Goal: Information Seeking & Learning: Find specific fact

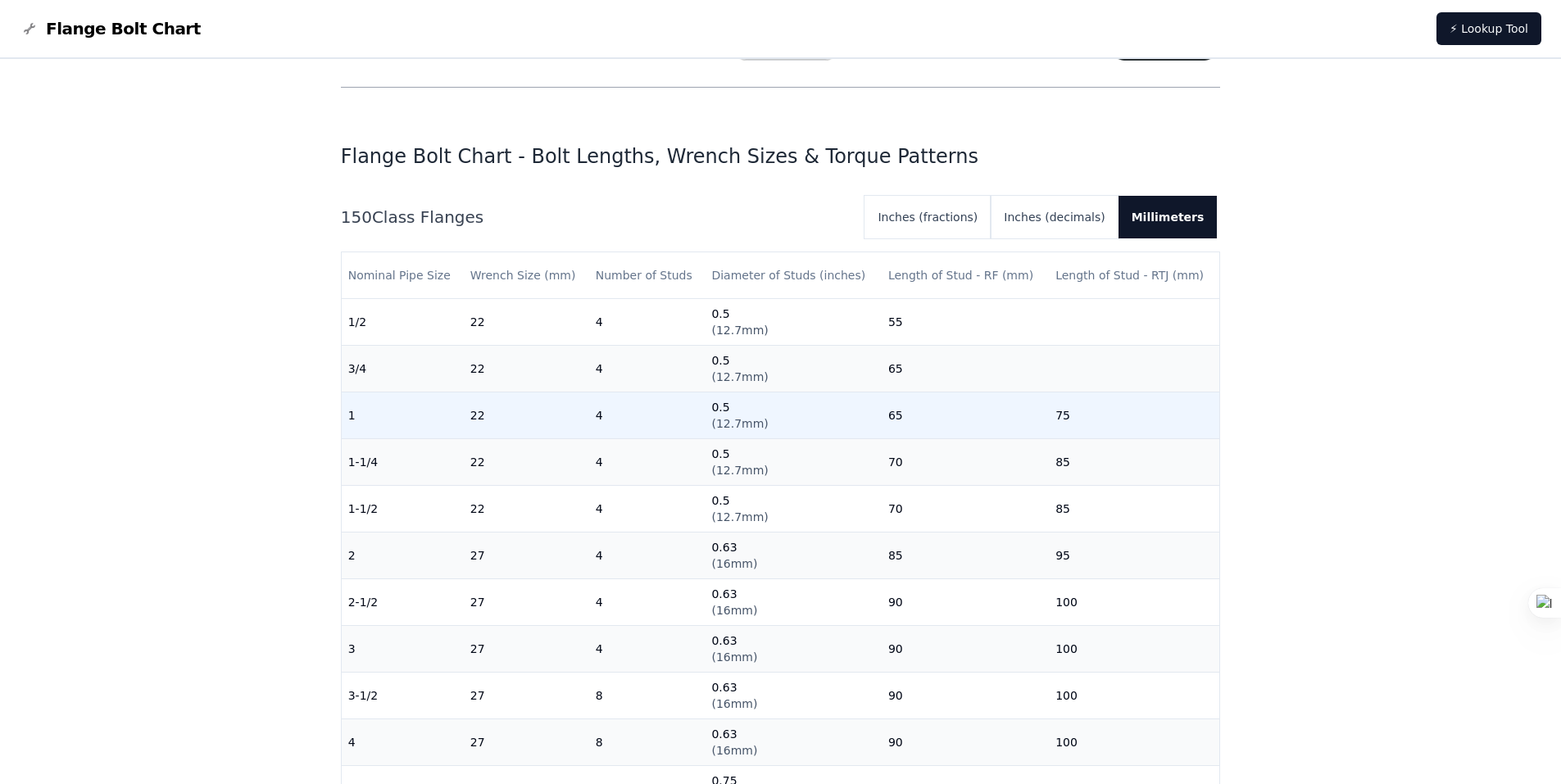
scroll to position [82, 0]
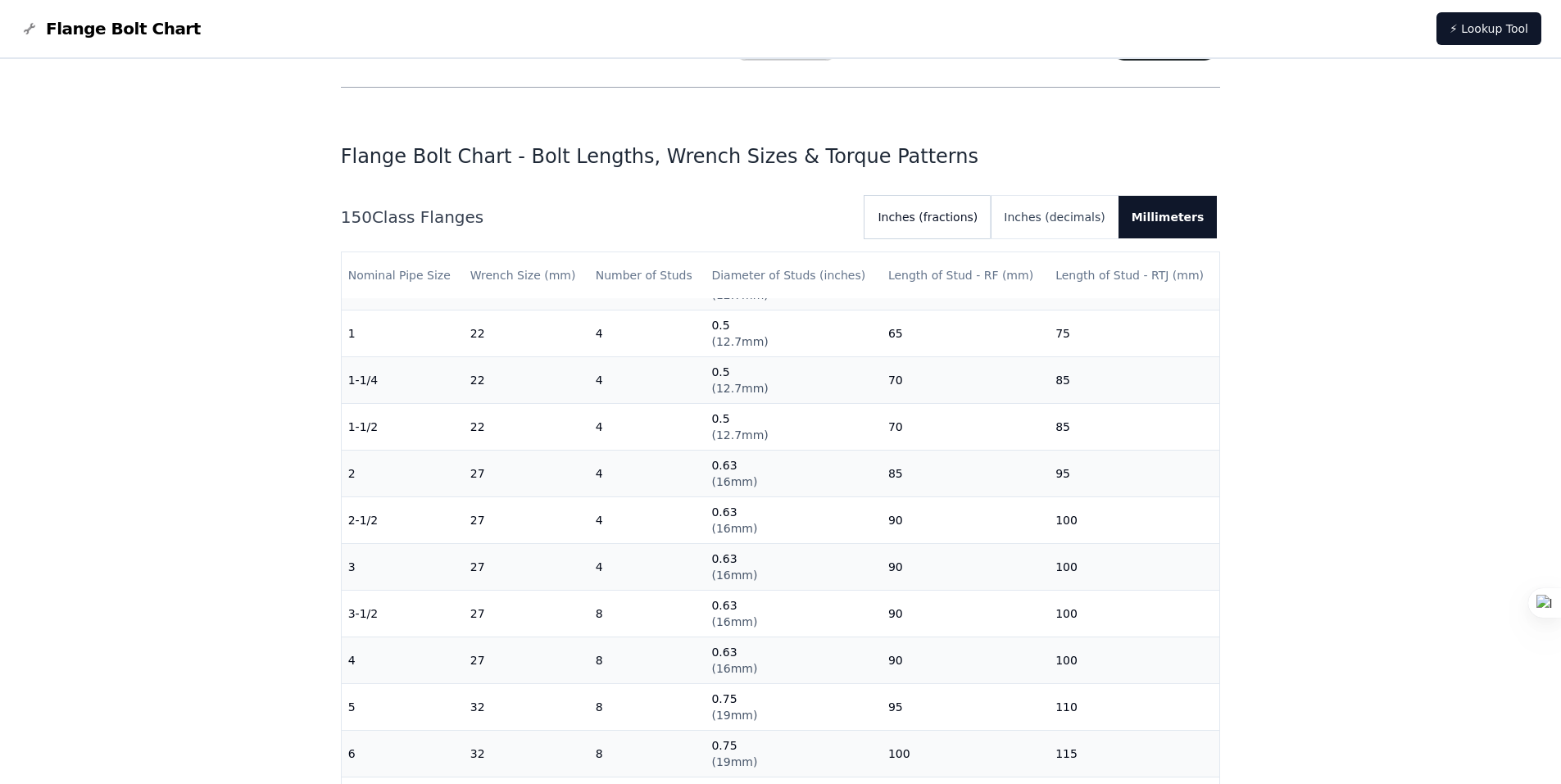
click at [961, 220] on button "Inches (fractions)" at bounding box center [928, 216] width 126 height 42
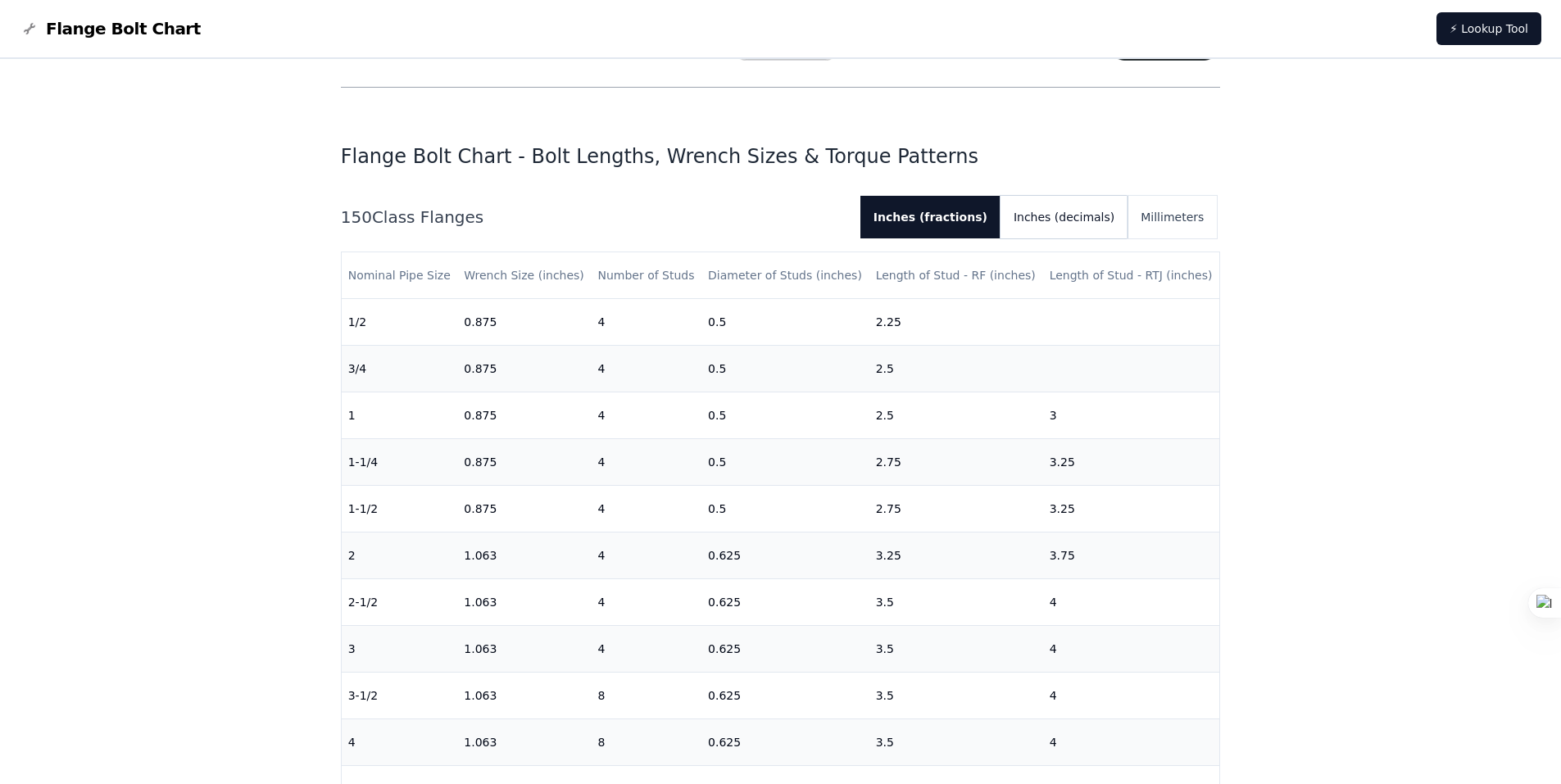
click at [1063, 219] on button "Inches (decimals)" at bounding box center [1064, 216] width 127 height 42
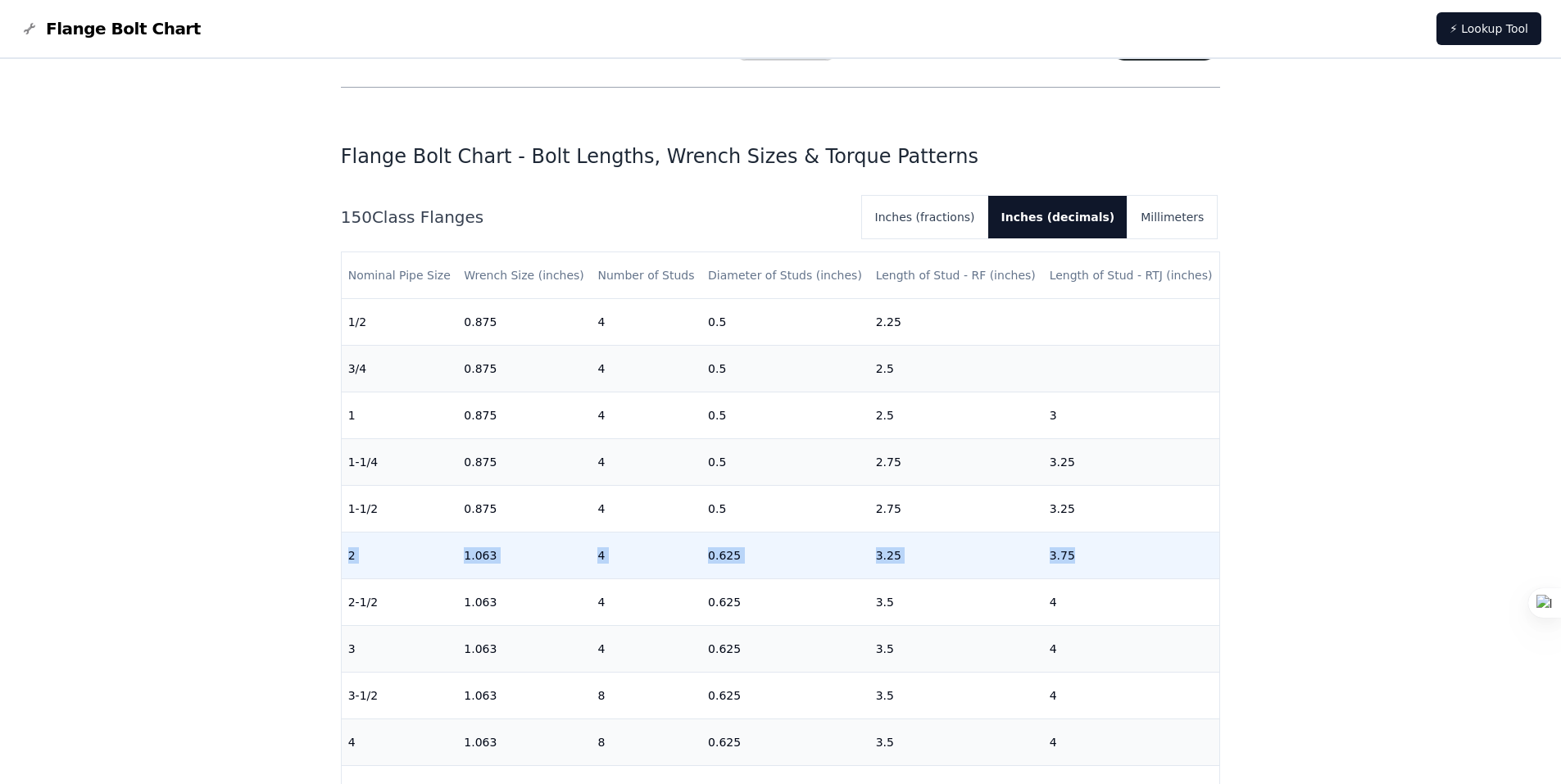
drag, startPoint x: 350, startPoint y: 554, endPoint x: 1087, endPoint y: 557, distance: 737.0
click at [1087, 557] on tr "2 1.063 4 0.625 3.25 3.75" at bounding box center [781, 556] width 879 height 47
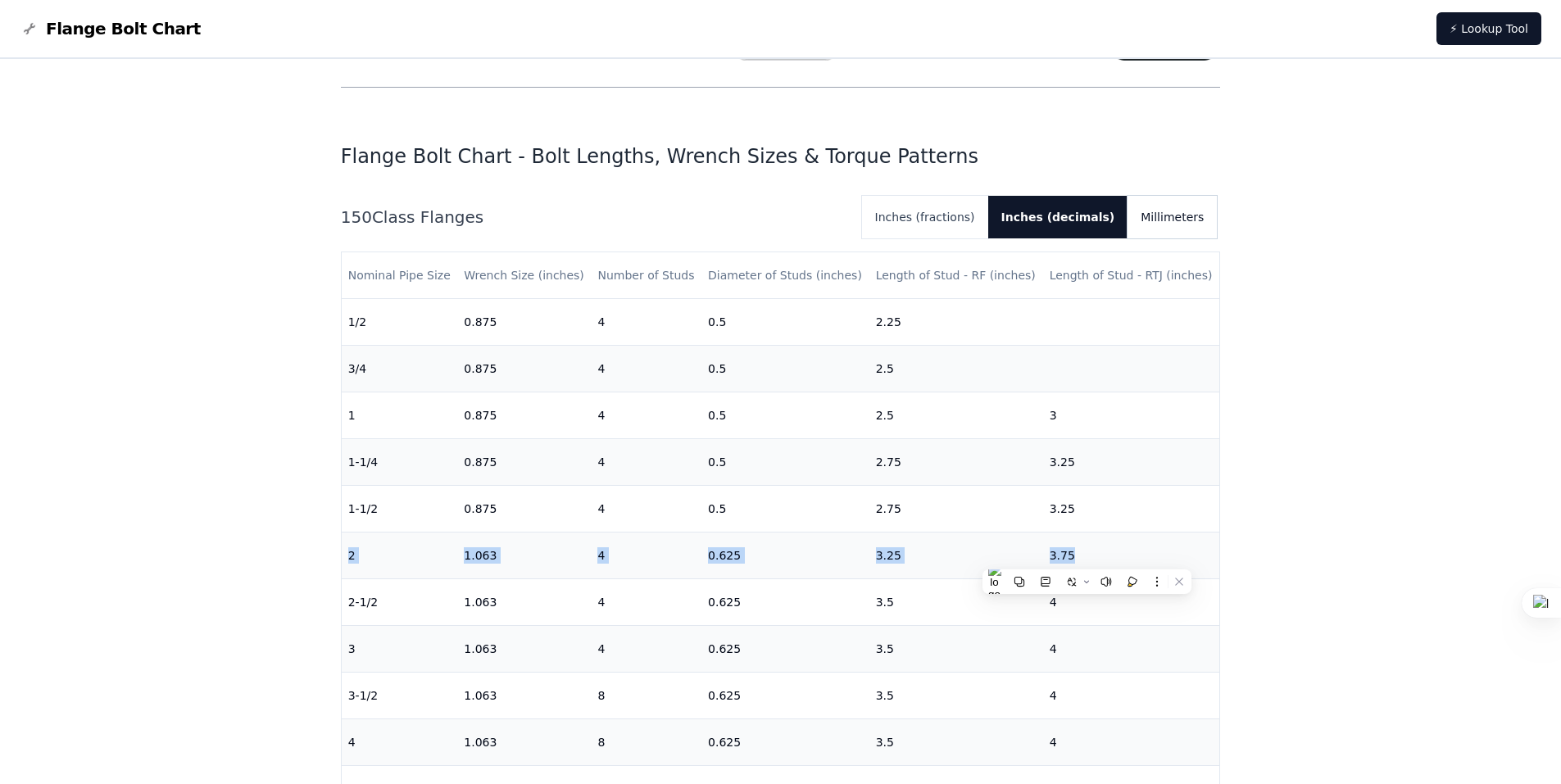
click at [1161, 225] on button "Millimeters" at bounding box center [1172, 216] width 89 height 42
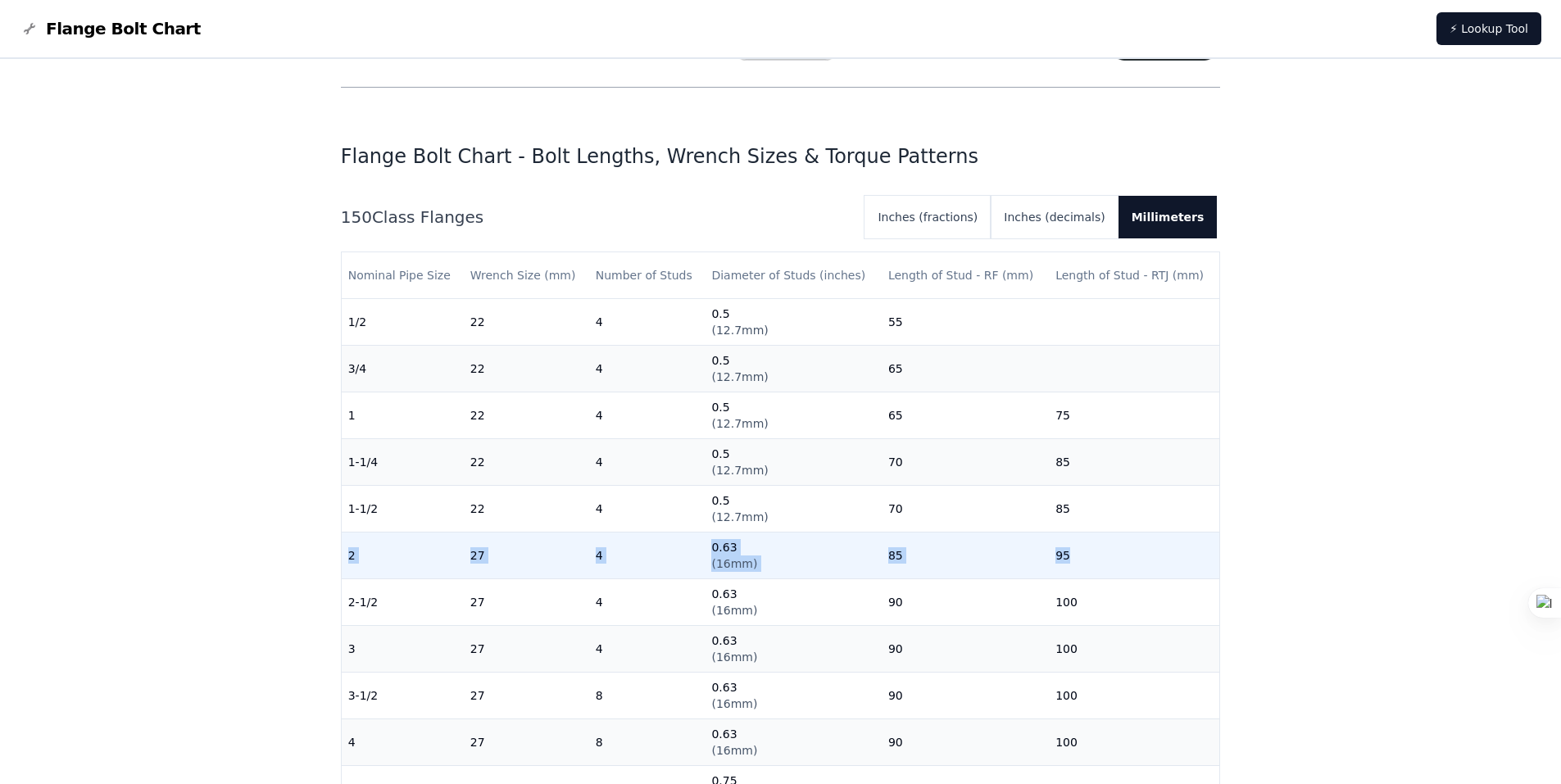
drag, startPoint x: 348, startPoint y: 554, endPoint x: 1109, endPoint y: 552, distance: 761.0
click at [1109, 552] on tr "2 27 4 0.63 ( 16mm ) 85 95" at bounding box center [781, 556] width 879 height 47
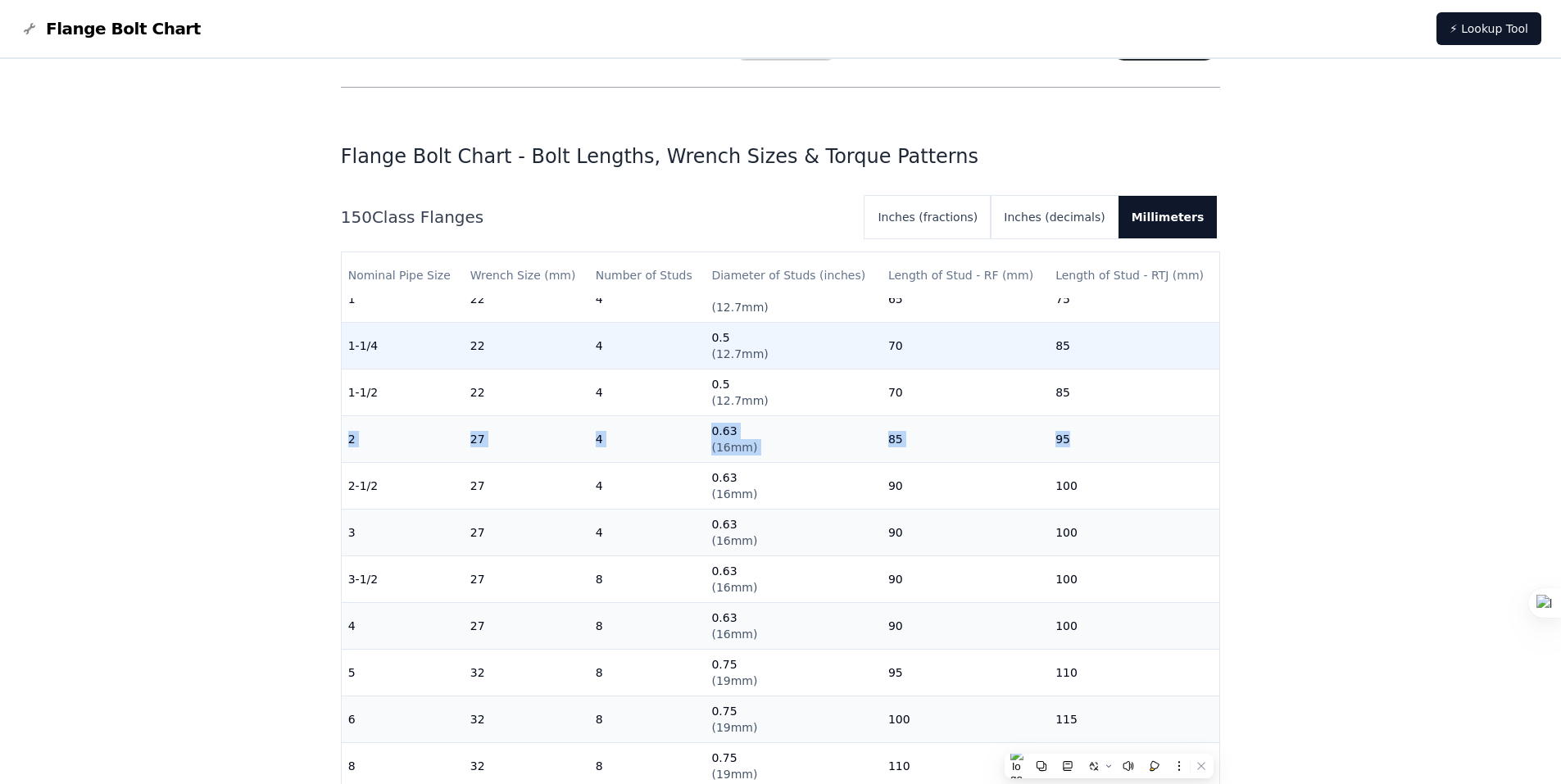
scroll to position [164, 0]
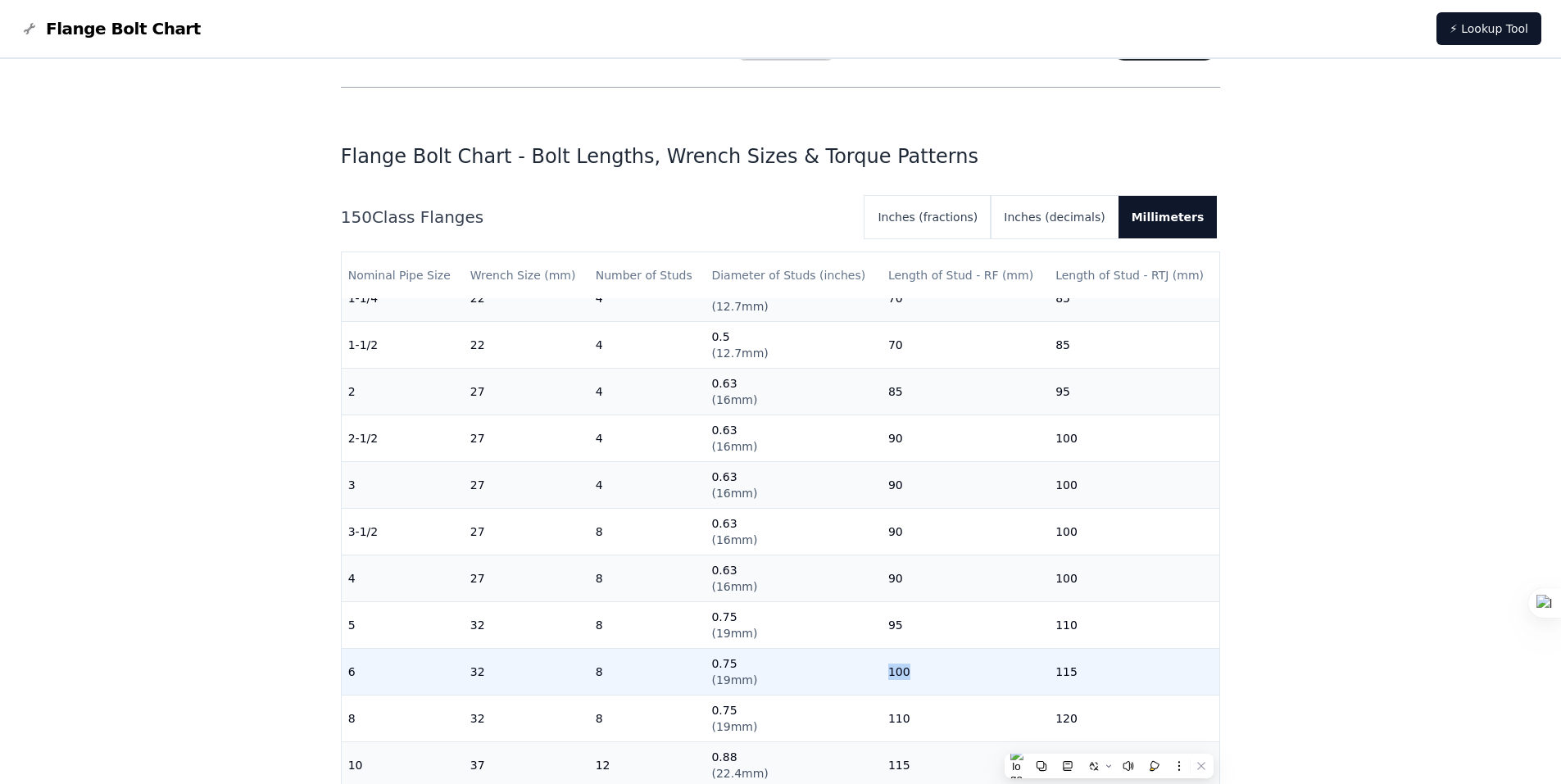
drag, startPoint x: 883, startPoint y: 672, endPoint x: 905, endPoint y: 672, distance: 22.0
click at [905, 672] on td "100" at bounding box center [965, 672] width 167 height 47
